Goal: Task Accomplishment & Management: Use online tool/utility

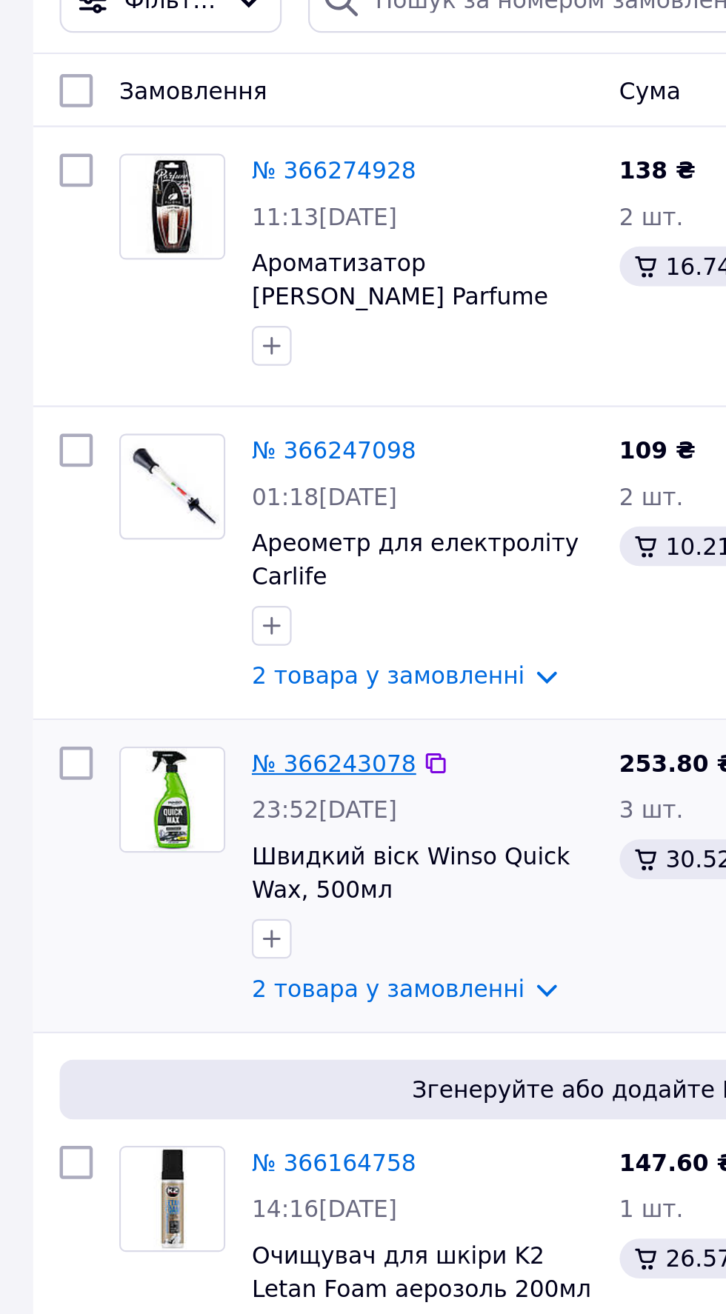
click at [157, 425] on link "№ 366243078" at bounding box center [149, 424] width 73 height 12
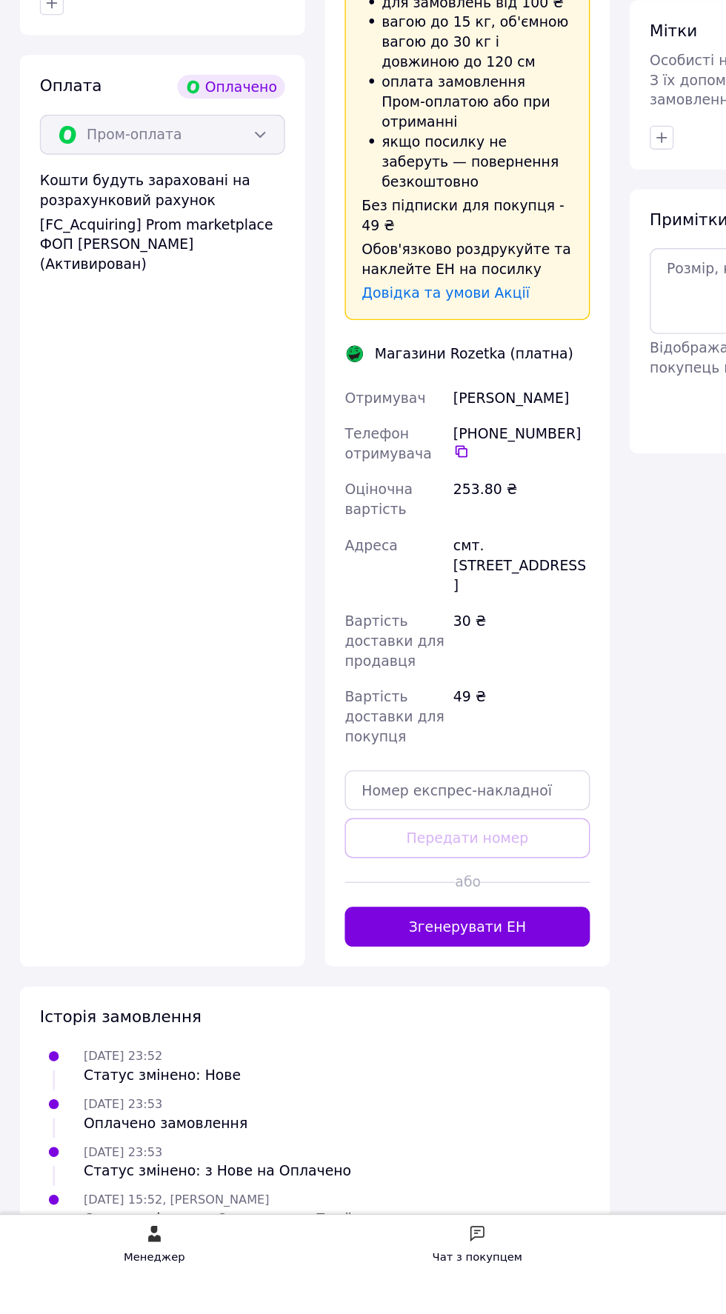
scroll to position [838, 0]
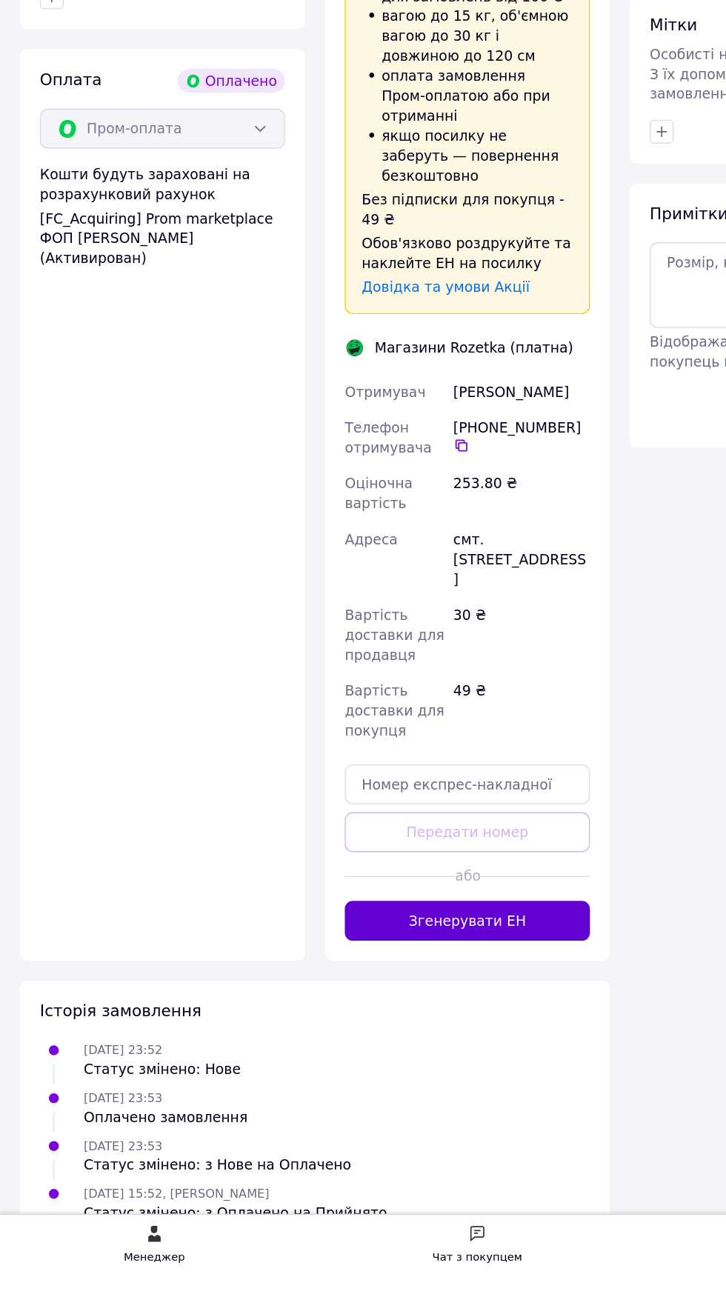
click at [394, 1064] on button "Згенерувати ЕН" at bounding box center [347, 1049] width 182 height 30
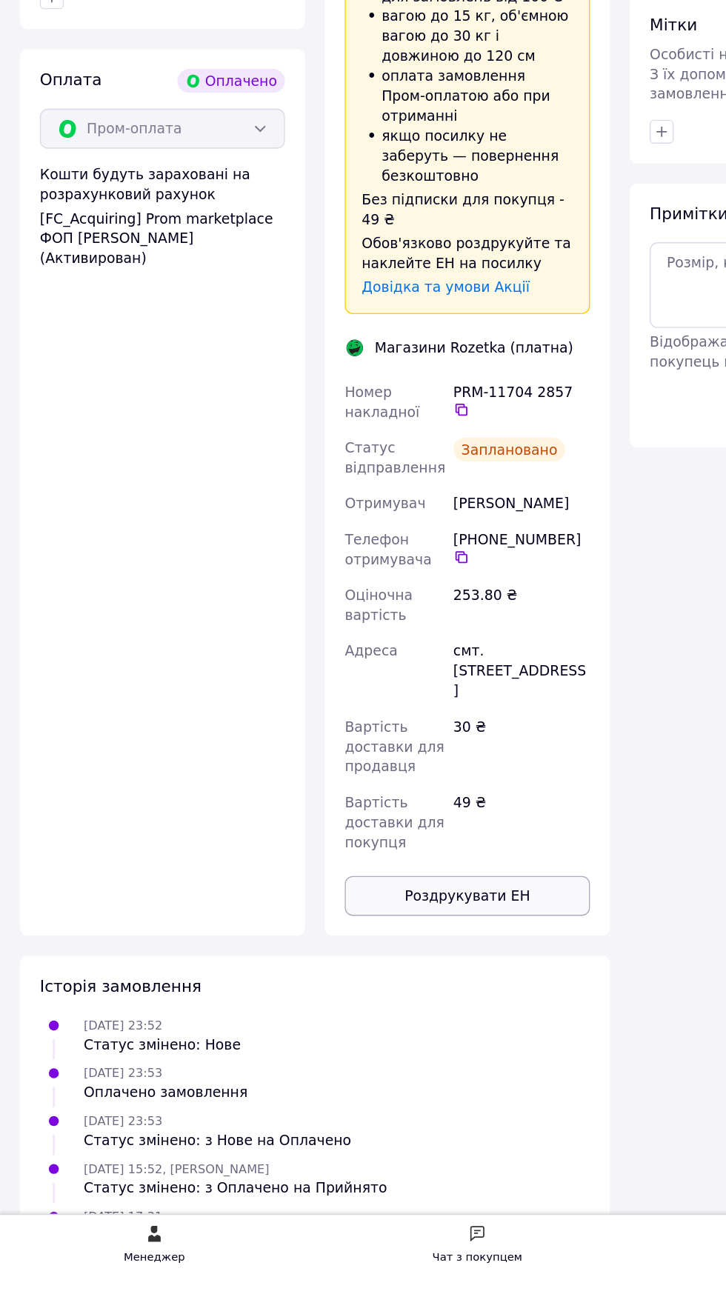
click at [383, 1045] on button "Роздрукувати ЕН" at bounding box center [347, 1030] width 182 height 30
